Goal: Information Seeking & Learning: Find specific page/section

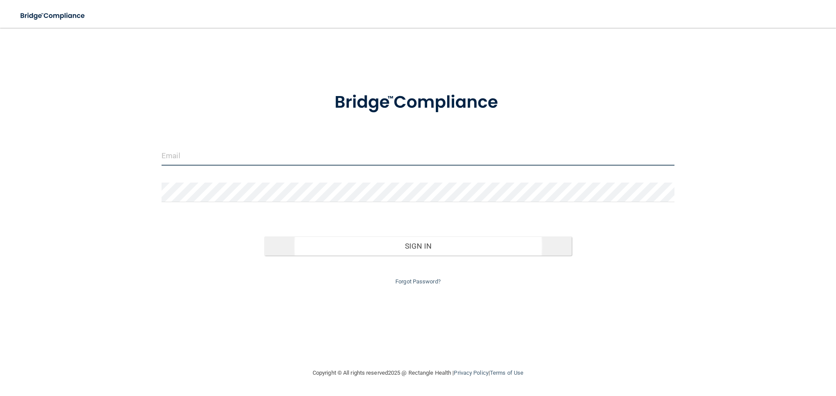
type input "[EMAIL_ADDRESS][DOMAIN_NAME]"
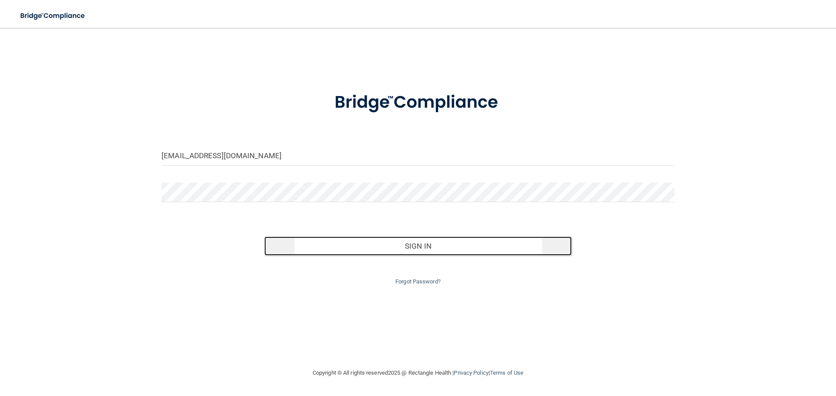
click at [362, 249] on button "Sign In" at bounding box center [418, 246] width 308 height 19
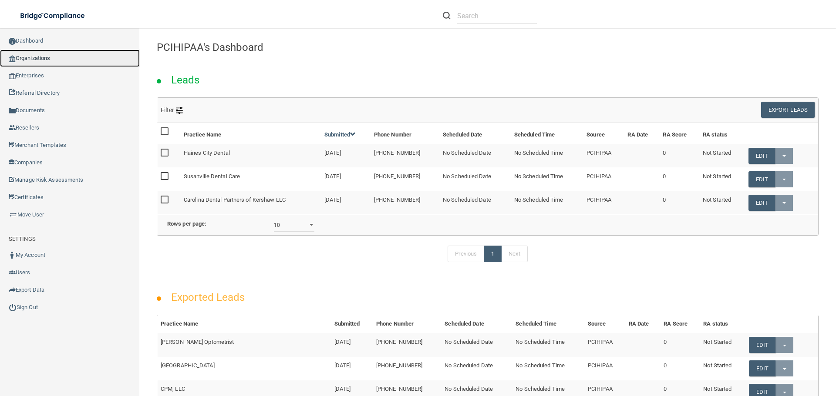
click at [50, 55] on link "Organizations" at bounding box center [70, 58] width 140 height 17
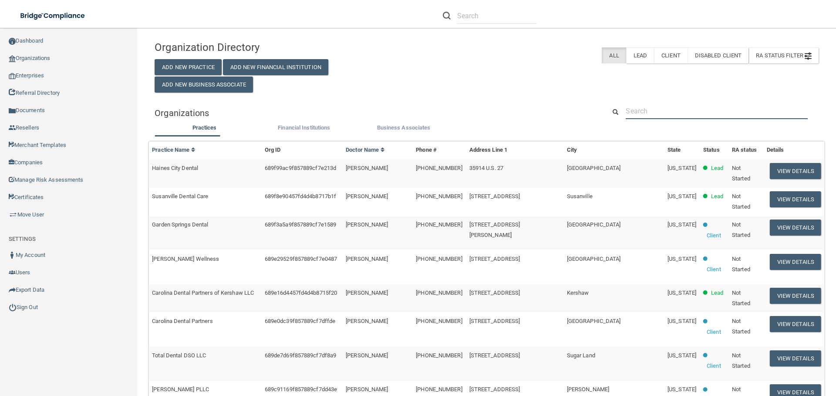
click at [712, 118] on input "text" at bounding box center [716, 111] width 182 height 16
paste input "New Life Resource Center"
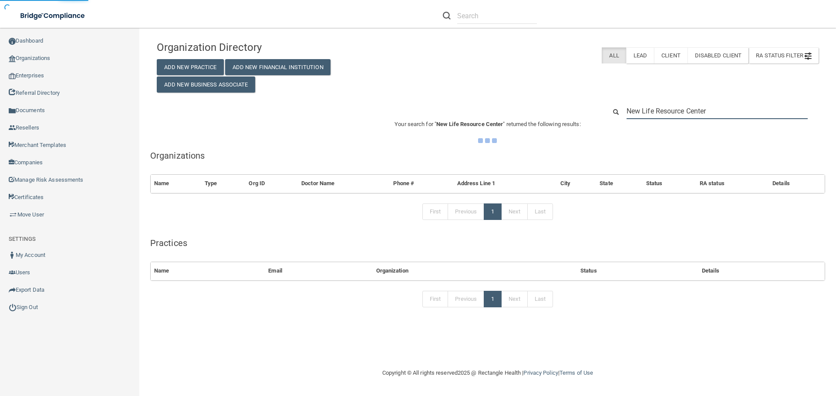
type input "New Life Resource Center"
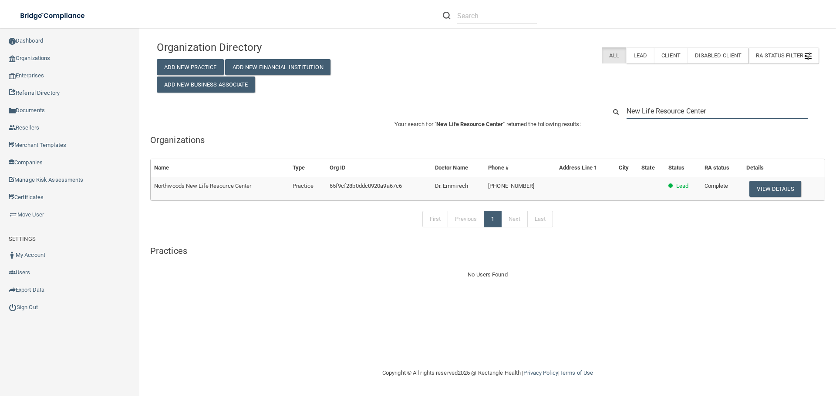
drag, startPoint x: 721, startPoint y: 112, endPoint x: 516, endPoint y: 106, distance: 205.1
click at [516, 106] on div "New Life Resource Center" at bounding box center [487, 111] width 675 height 16
paste input "[PHONE_NUMBER]"
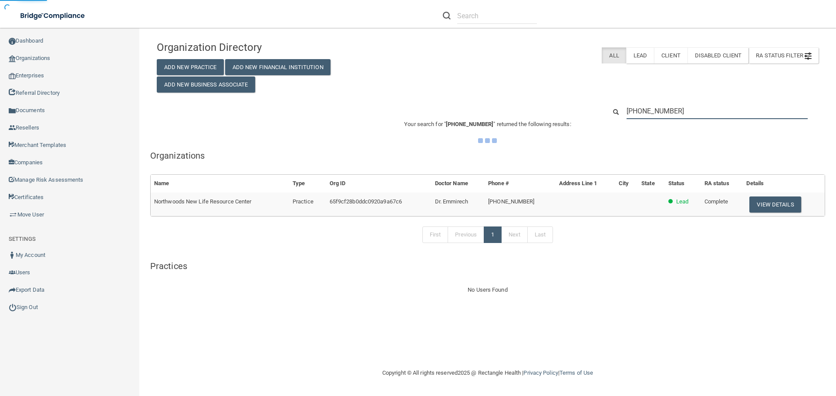
type input "[PHONE_NUMBER]"
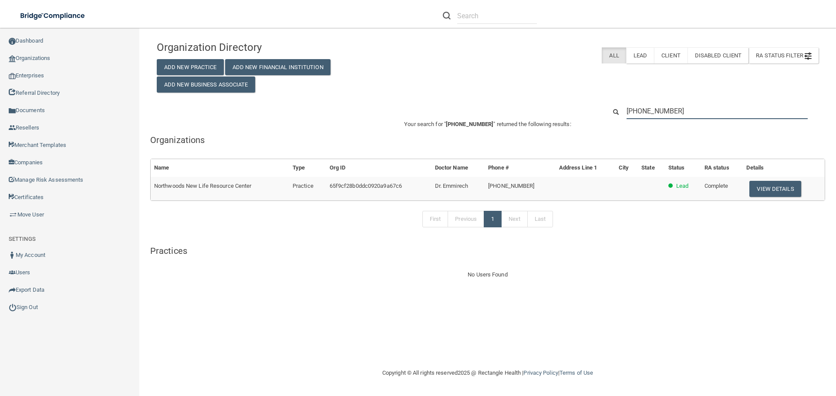
drag, startPoint x: 685, startPoint y: 112, endPoint x: 529, endPoint y: 113, distance: 156.2
click at [536, 113] on div "[PHONE_NUMBER]" at bounding box center [487, 111] width 675 height 16
paste input "[EMAIL_ADDRESS][DOMAIN_NAME]"
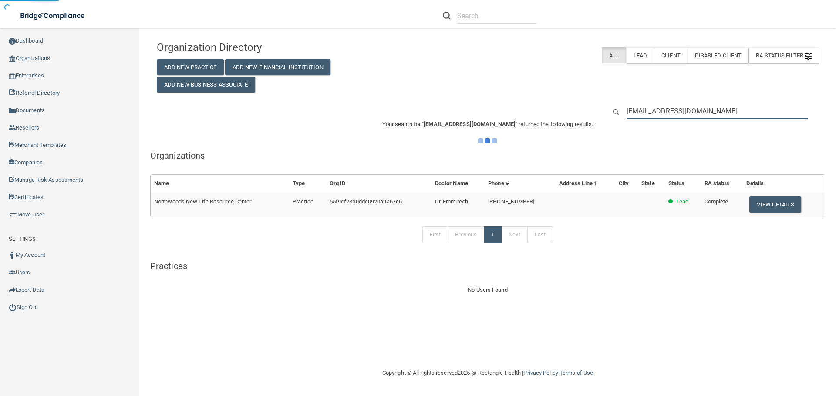
type input "[EMAIL_ADDRESS][DOMAIN_NAME]"
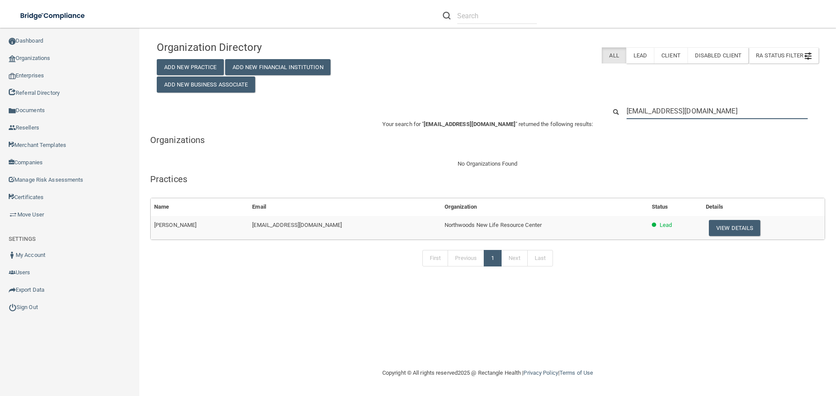
drag, startPoint x: 668, startPoint y: 112, endPoint x: 552, endPoint y: 114, distance: 115.3
click at [553, 114] on div "[EMAIL_ADDRESS][DOMAIN_NAME]" at bounding box center [487, 111] width 675 height 16
paste input "[PERSON_NAME]"
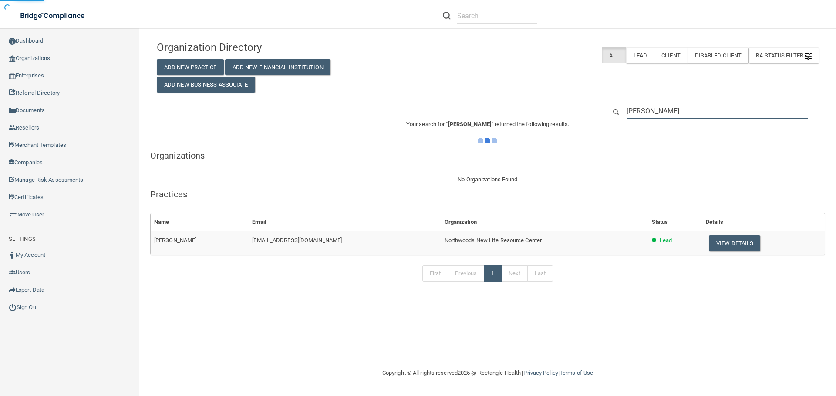
type input "[PERSON_NAME]"
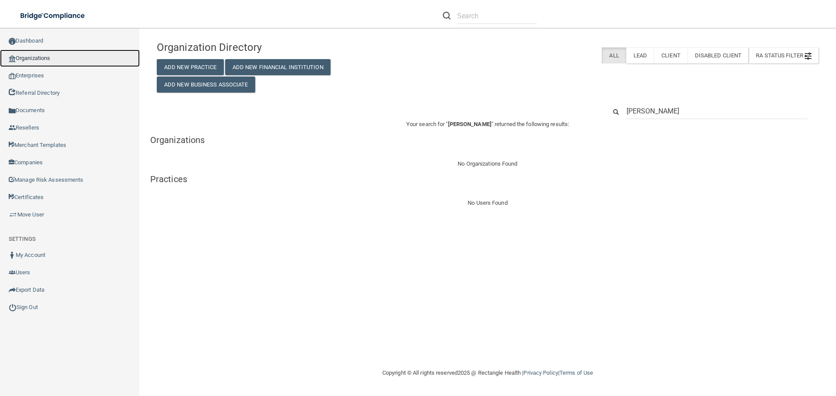
click at [37, 58] on link "Organizations" at bounding box center [70, 58] width 140 height 17
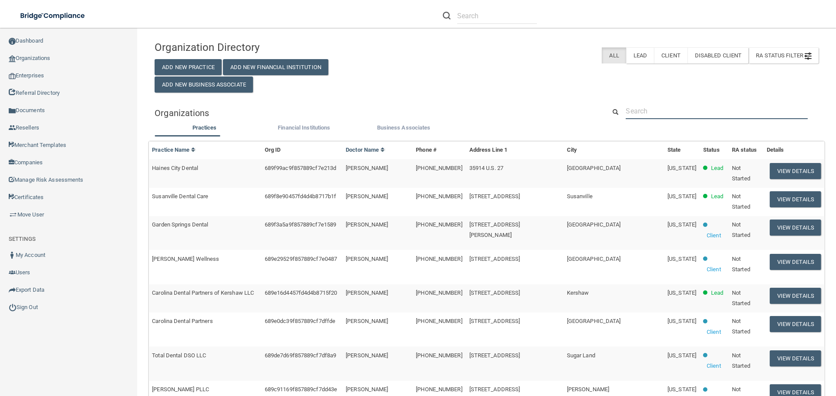
click at [638, 113] on input "text" at bounding box center [716, 111] width 182 height 16
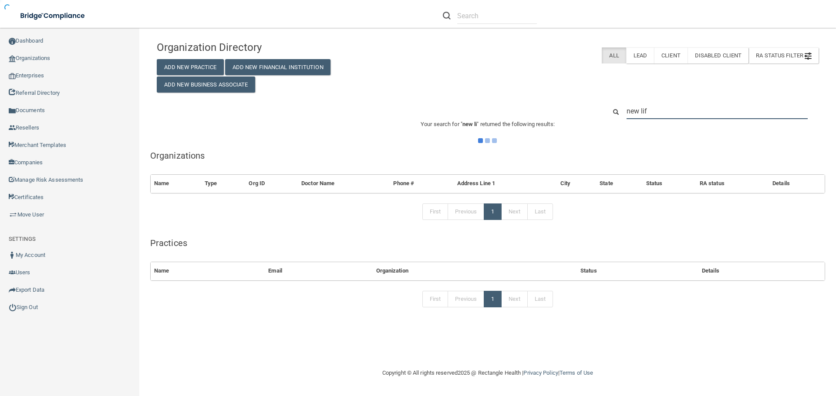
type input "new life"
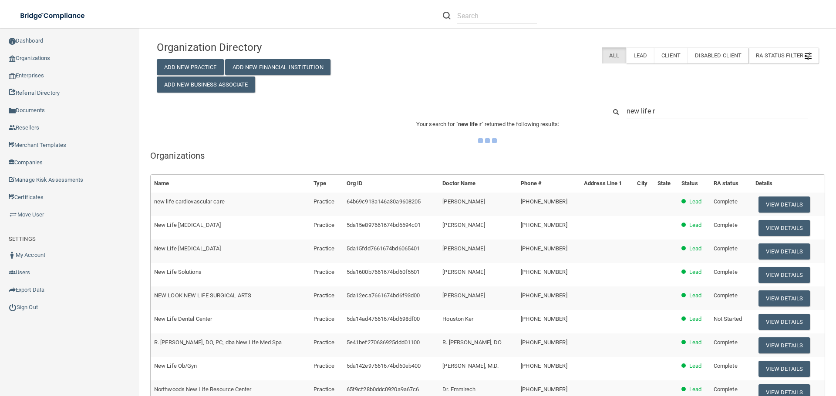
type input "new life re"
